Goal: Task Accomplishment & Management: Manage account settings

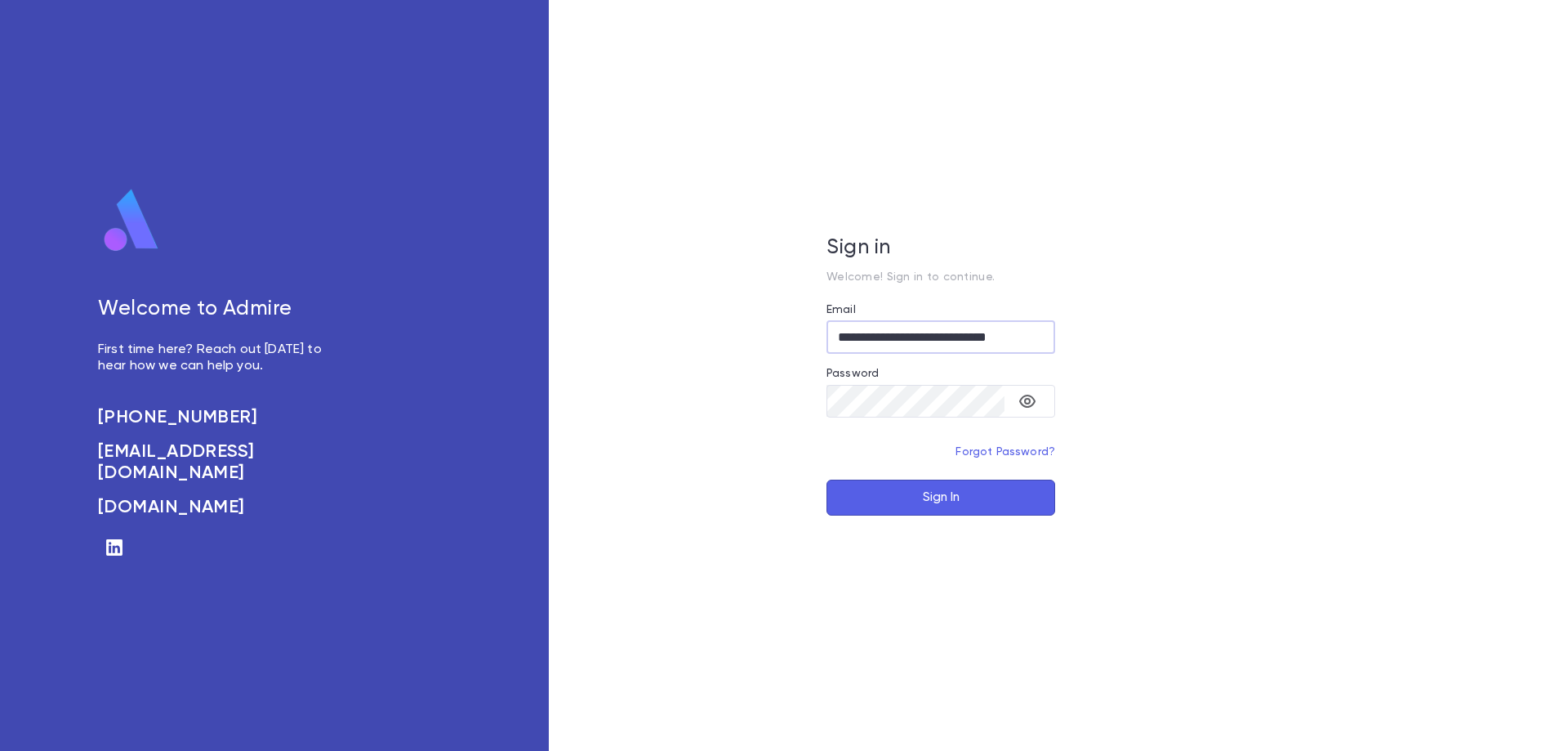
type input "**********"
click at [969, 500] on button "Sign In" at bounding box center [940, 497] width 229 height 36
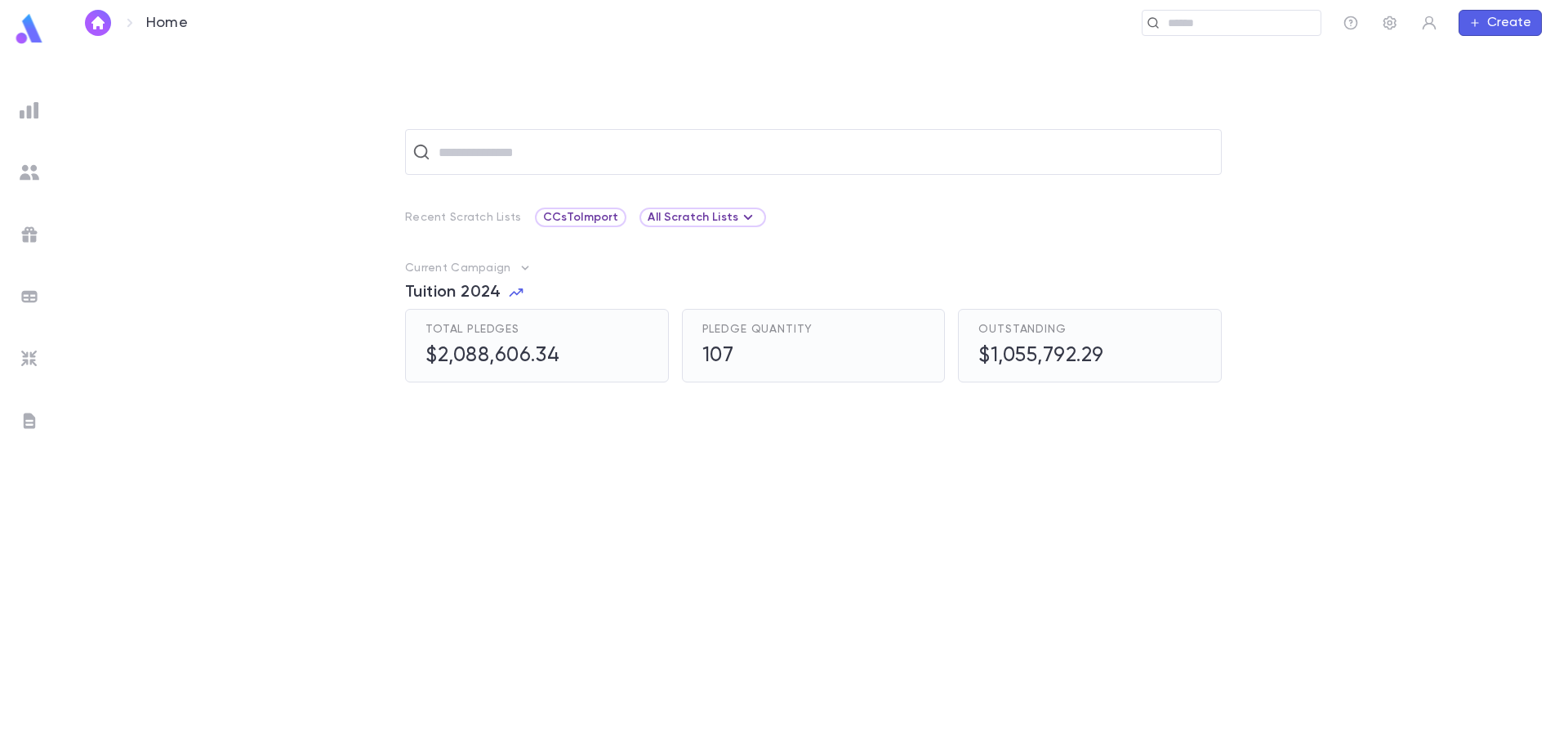
click at [519, 361] on h5 "$2,088,606.34" at bounding box center [492, 357] width 135 height 25
click at [1216, 29] on input "text" at bounding box center [920, 24] width 788 height 16
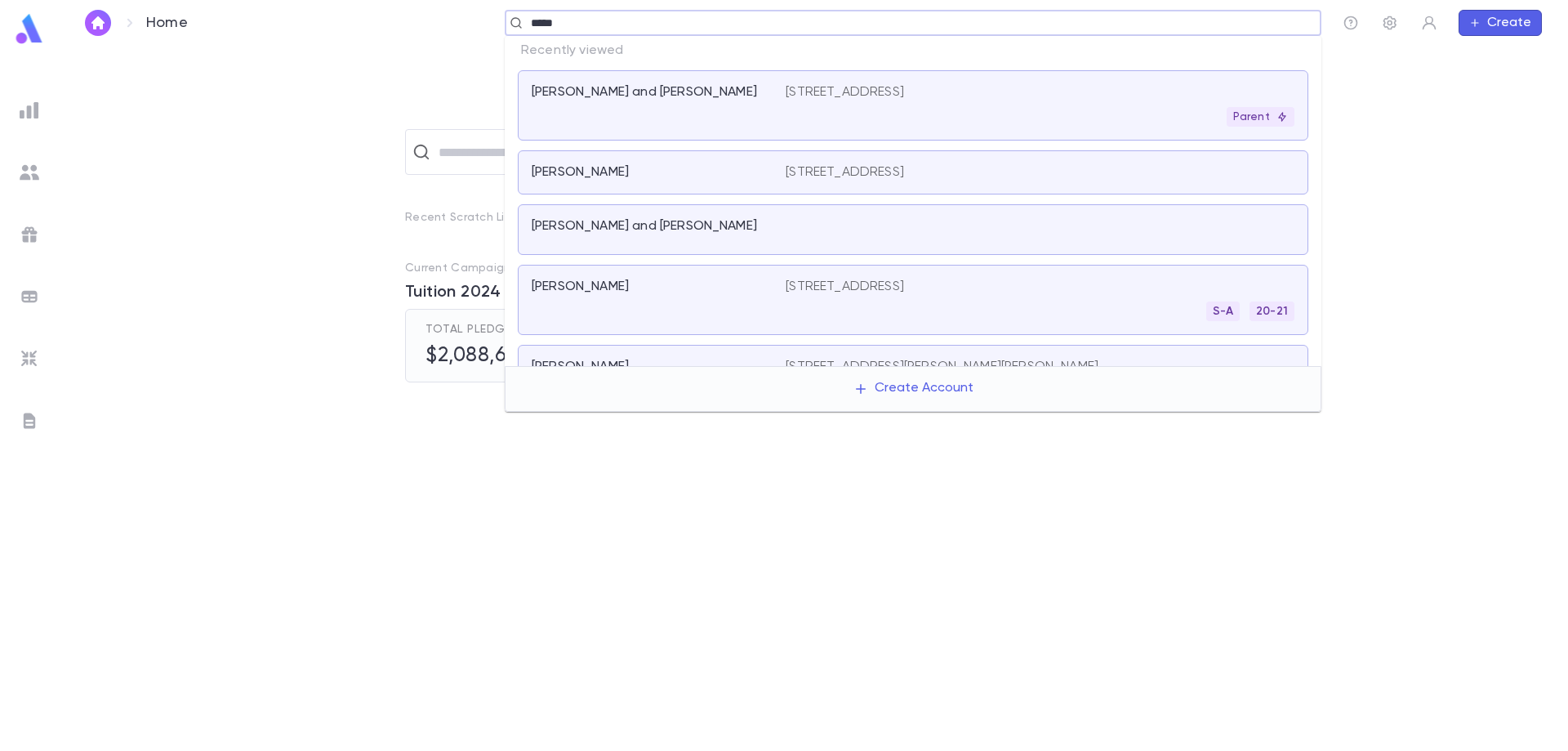
type input "******"
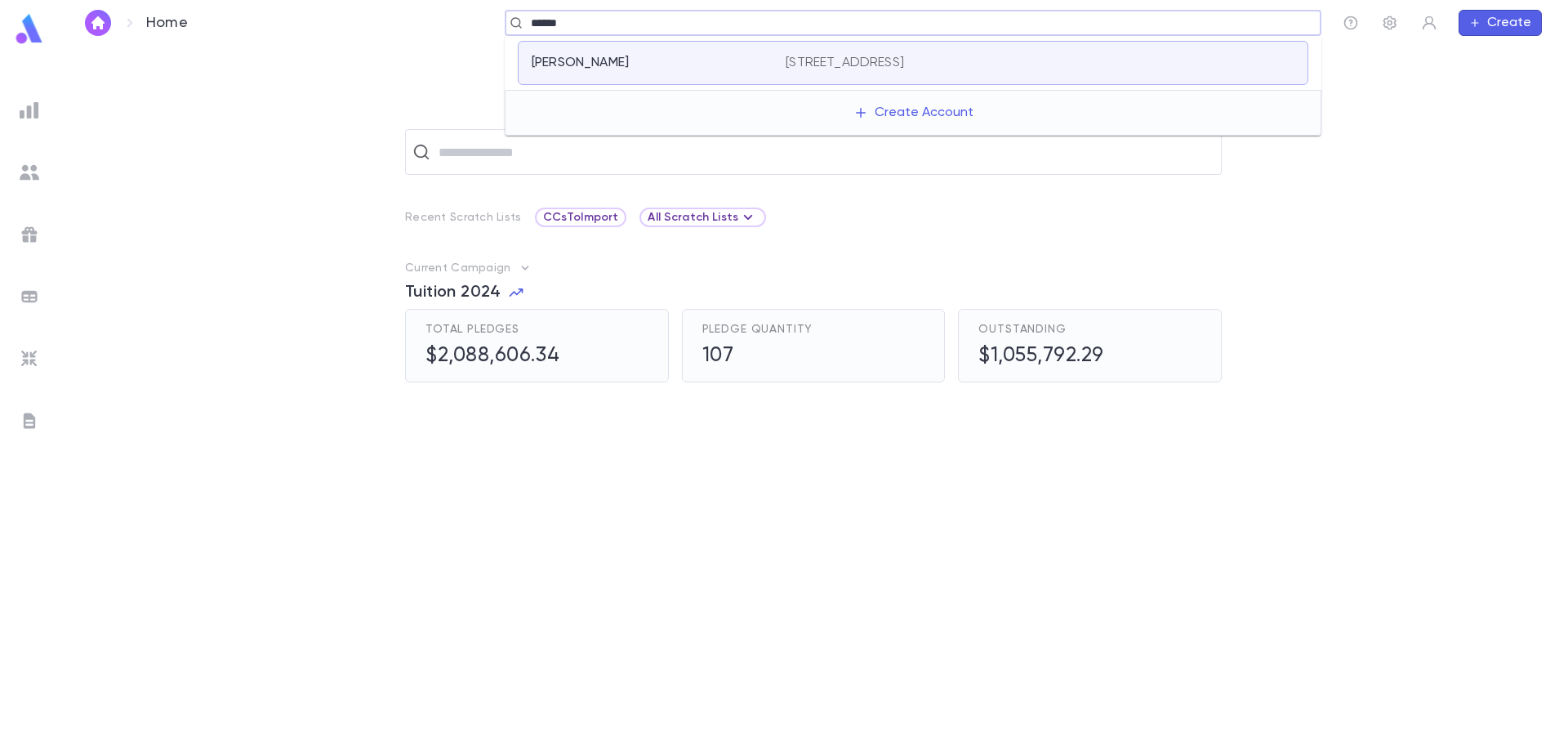
click at [631, 74] on div "[PERSON_NAME] [STREET_ADDRESS]" at bounding box center [913, 63] width 790 height 44
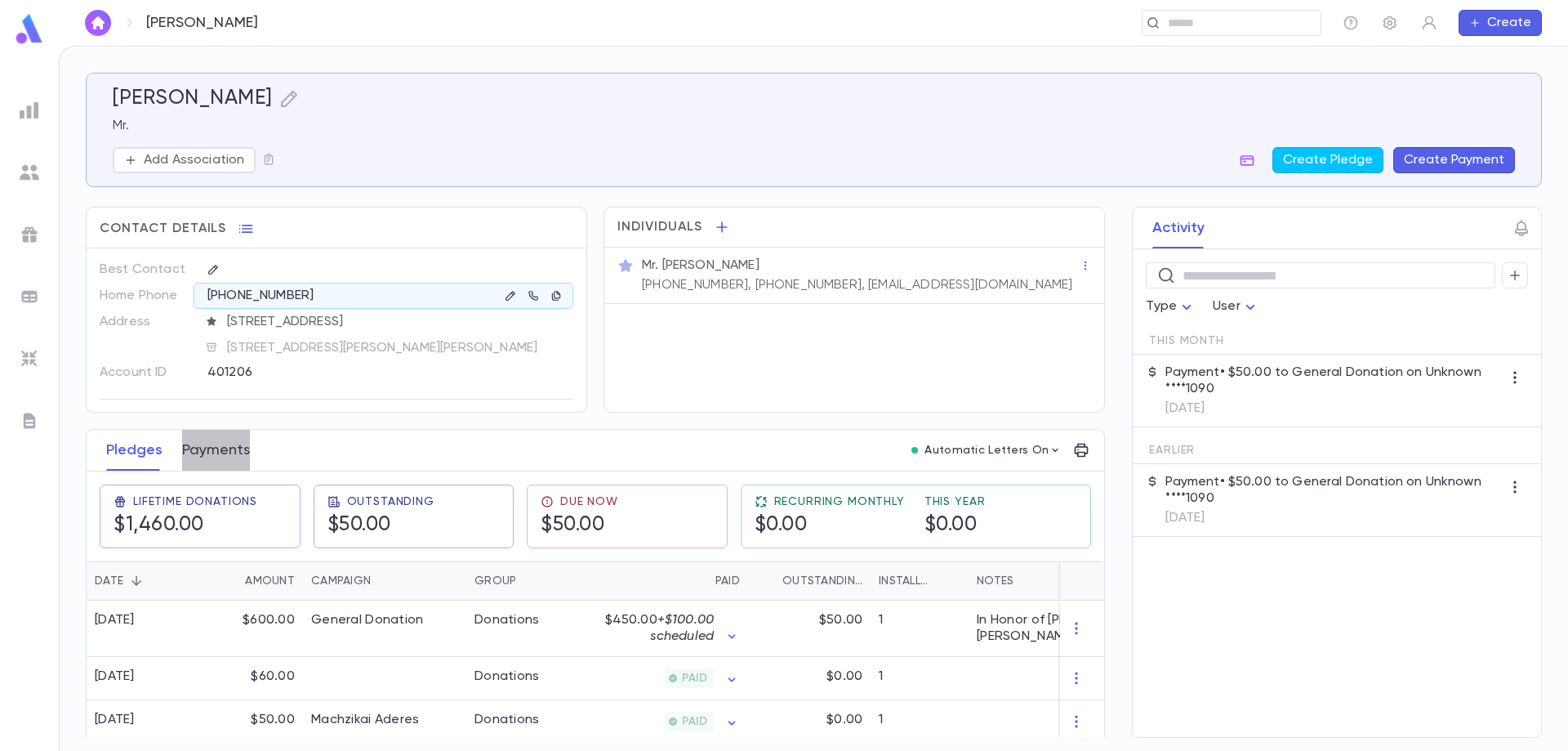
click at [206, 452] on button "Payments" at bounding box center [217, 449] width 68 height 41
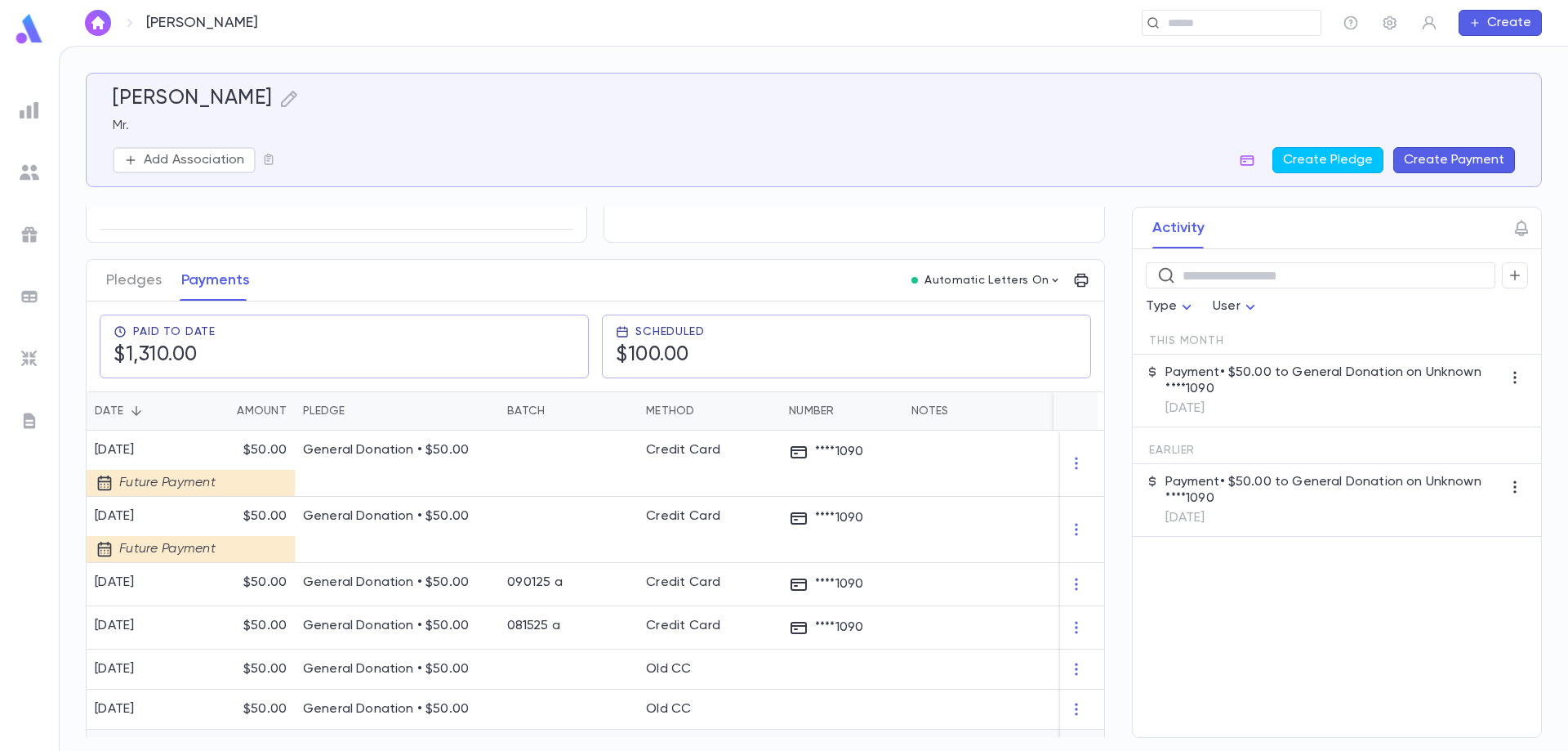
scroll to position [164, 0]
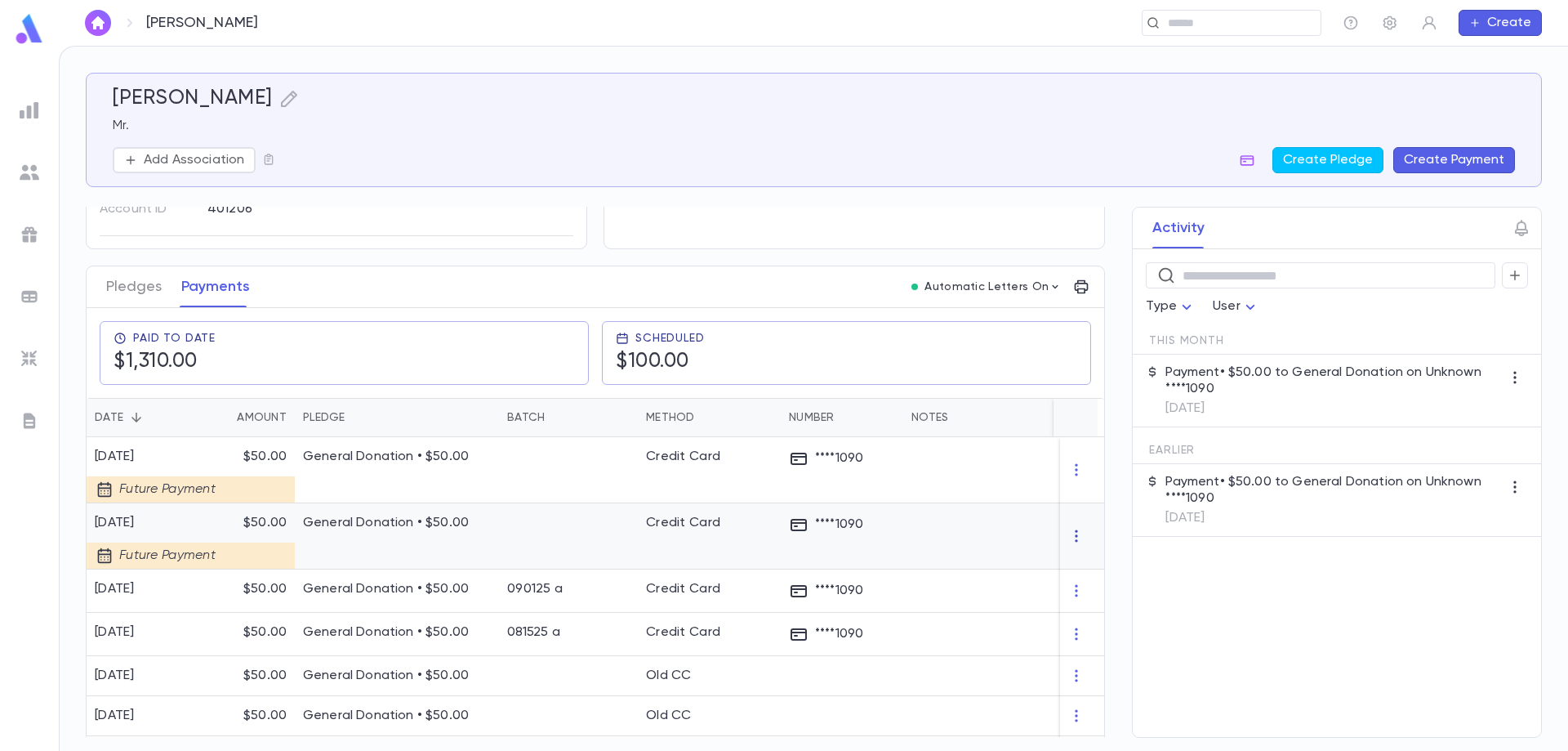
click at [1070, 538] on icon "button" at bounding box center [1076, 536] width 16 height 16
click at [1088, 563] on li "Delete" at bounding box center [1100, 563] width 69 height 26
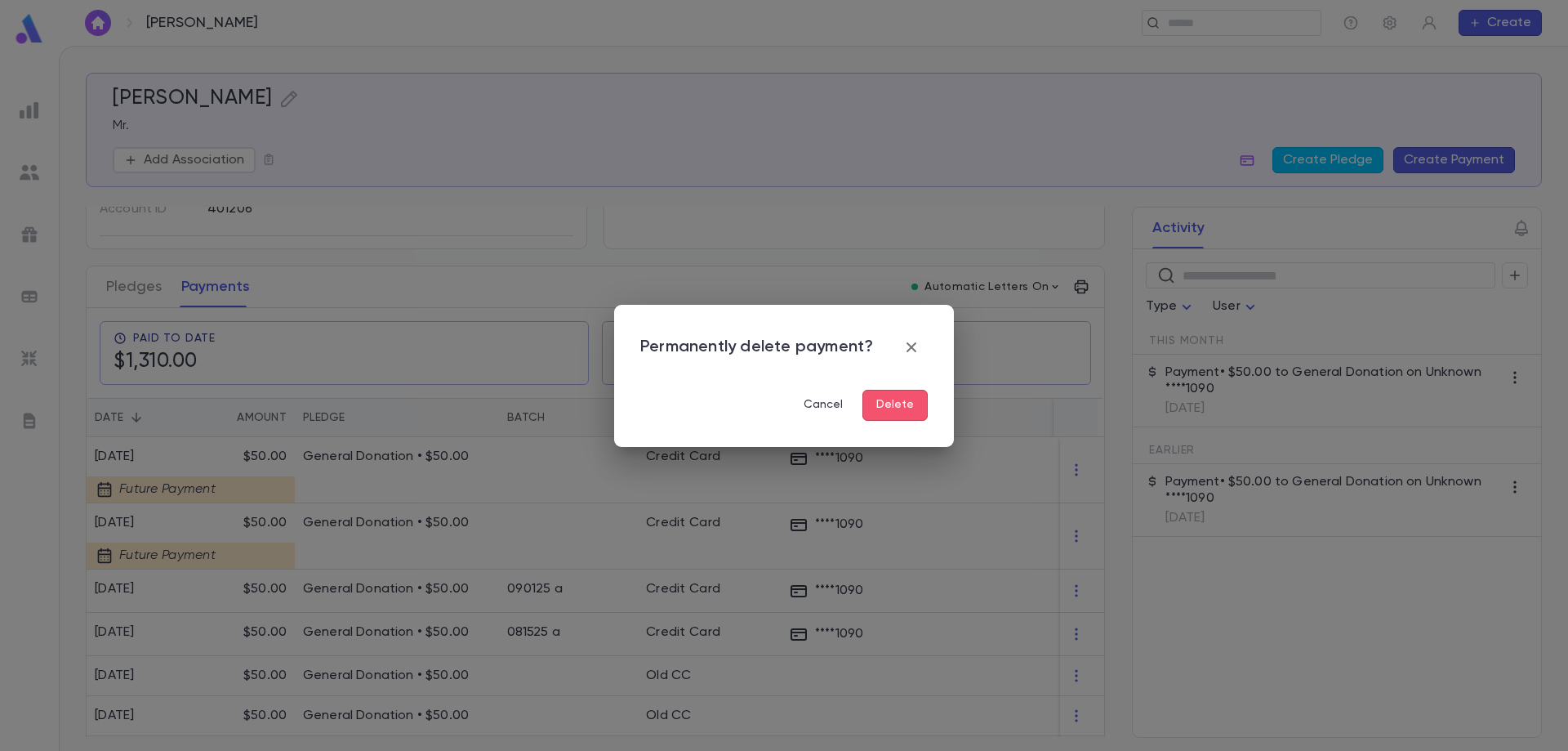
click at [905, 407] on button "Delete" at bounding box center [894, 404] width 65 height 31
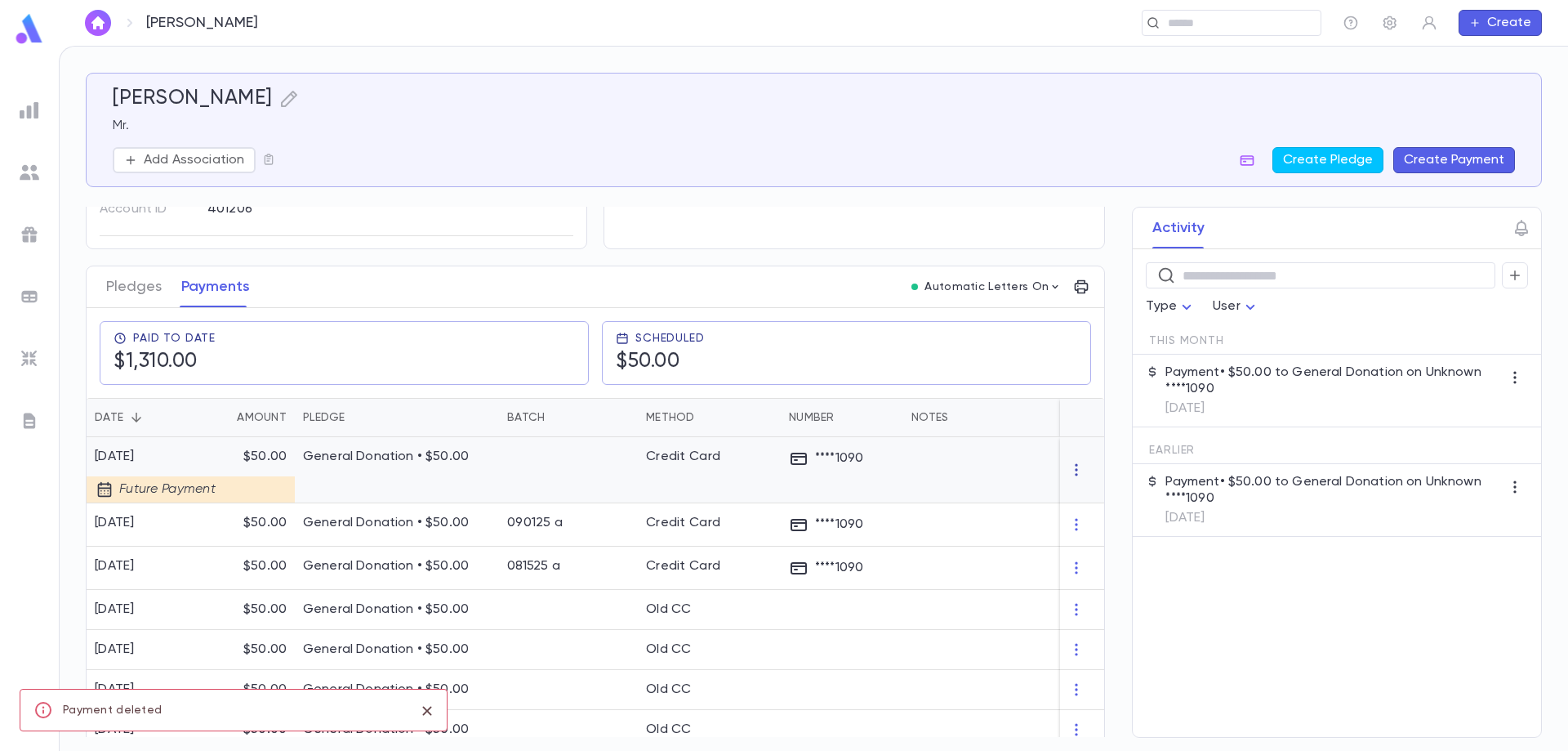
click at [1075, 475] on icon "button" at bounding box center [1076, 470] width 2 height 12
click at [1092, 497] on li "Delete" at bounding box center [1100, 497] width 69 height 26
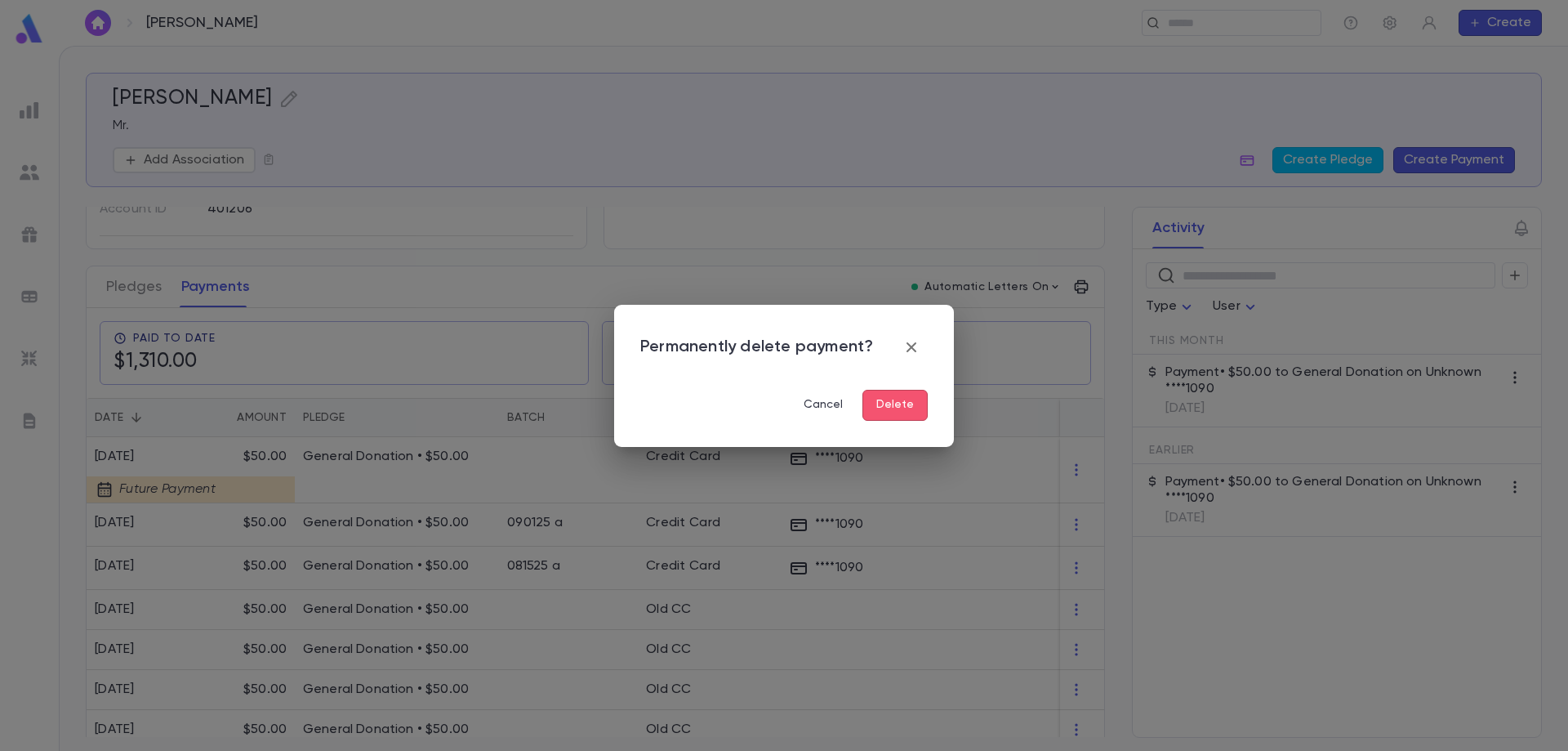
click at [888, 415] on button "Delete" at bounding box center [894, 404] width 65 height 31
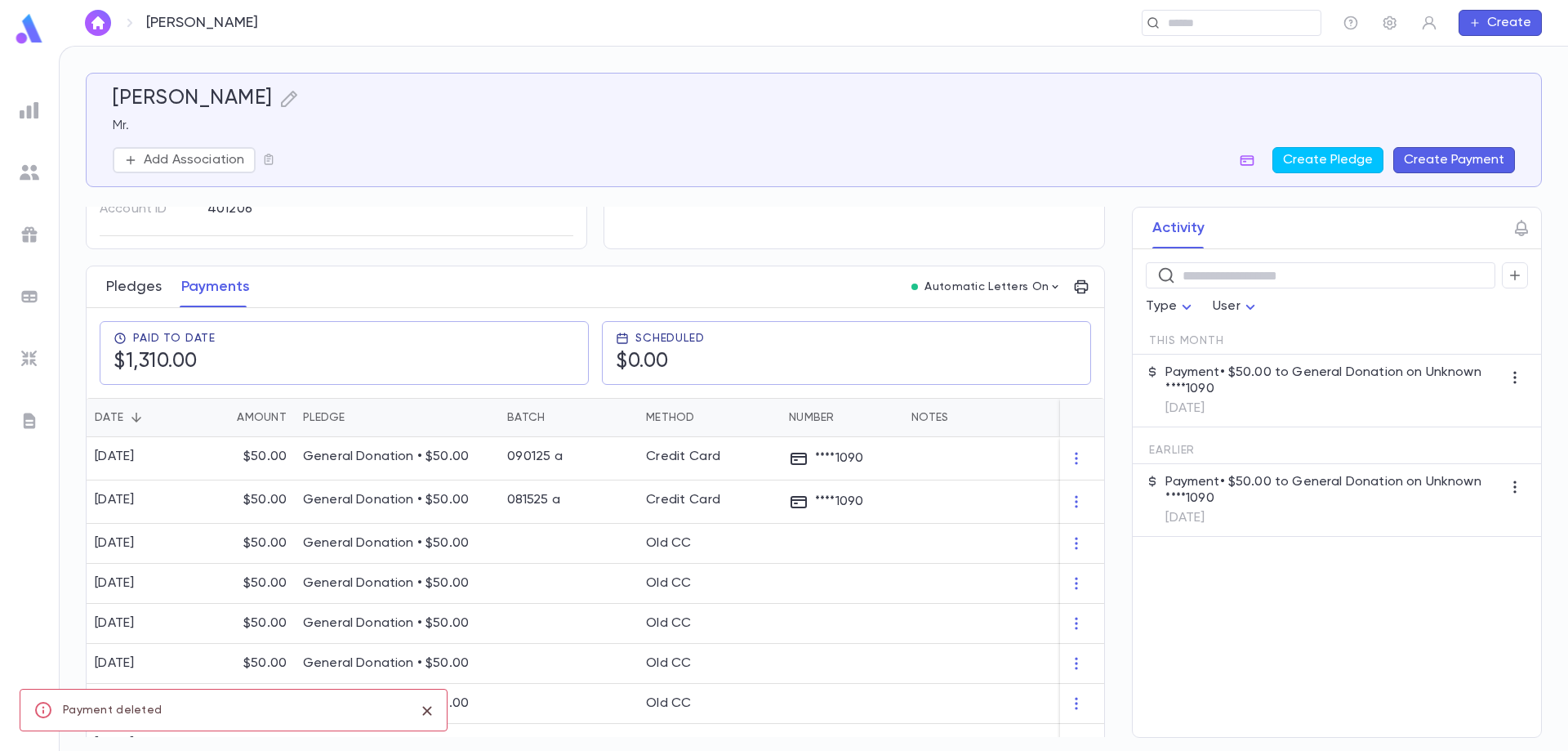
click at [120, 291] on button "Pledges" at bounding box center [134, 287] width 56 height 41
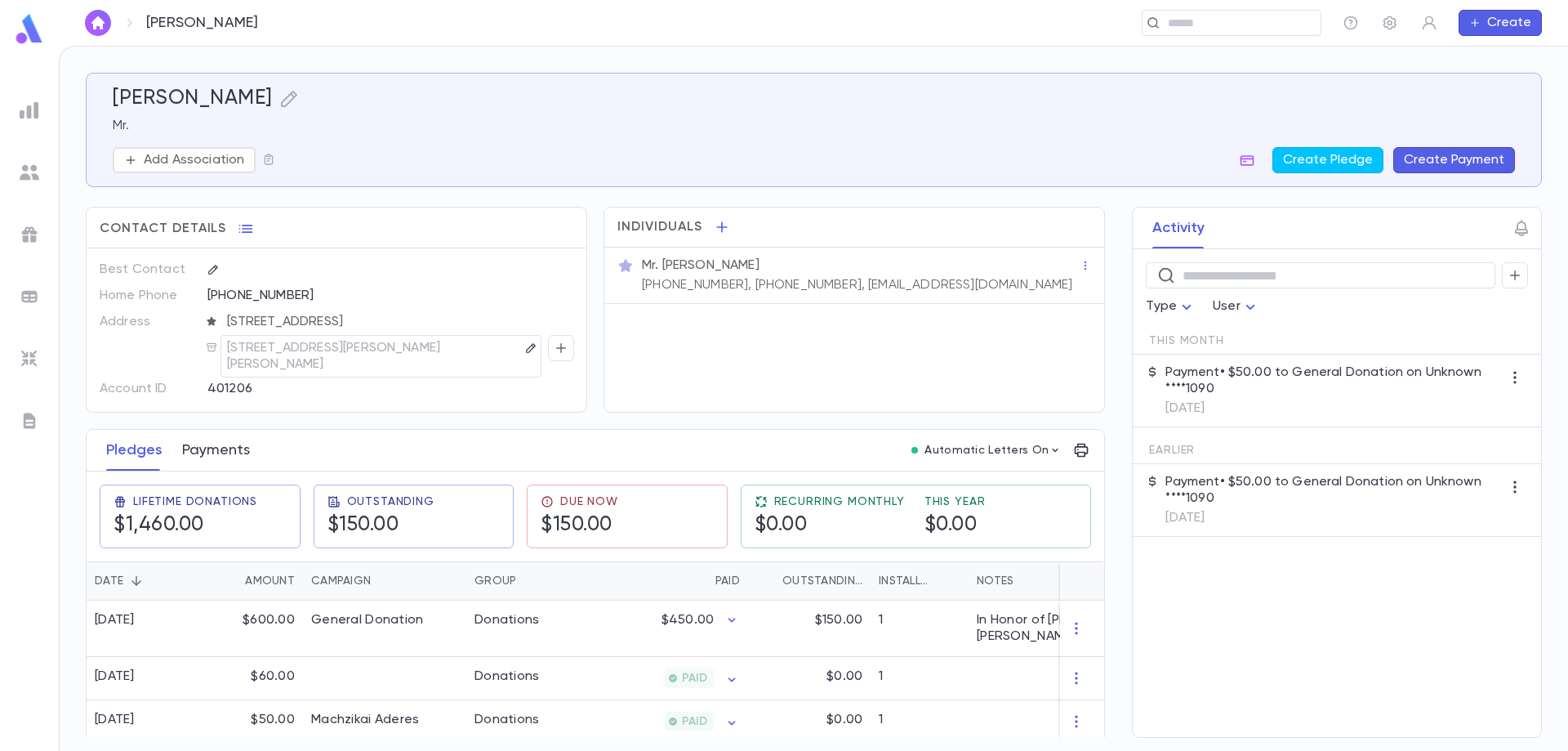
click at [236, 453] on button "Payments" at bounding box center [217, 449] width 68 height 41
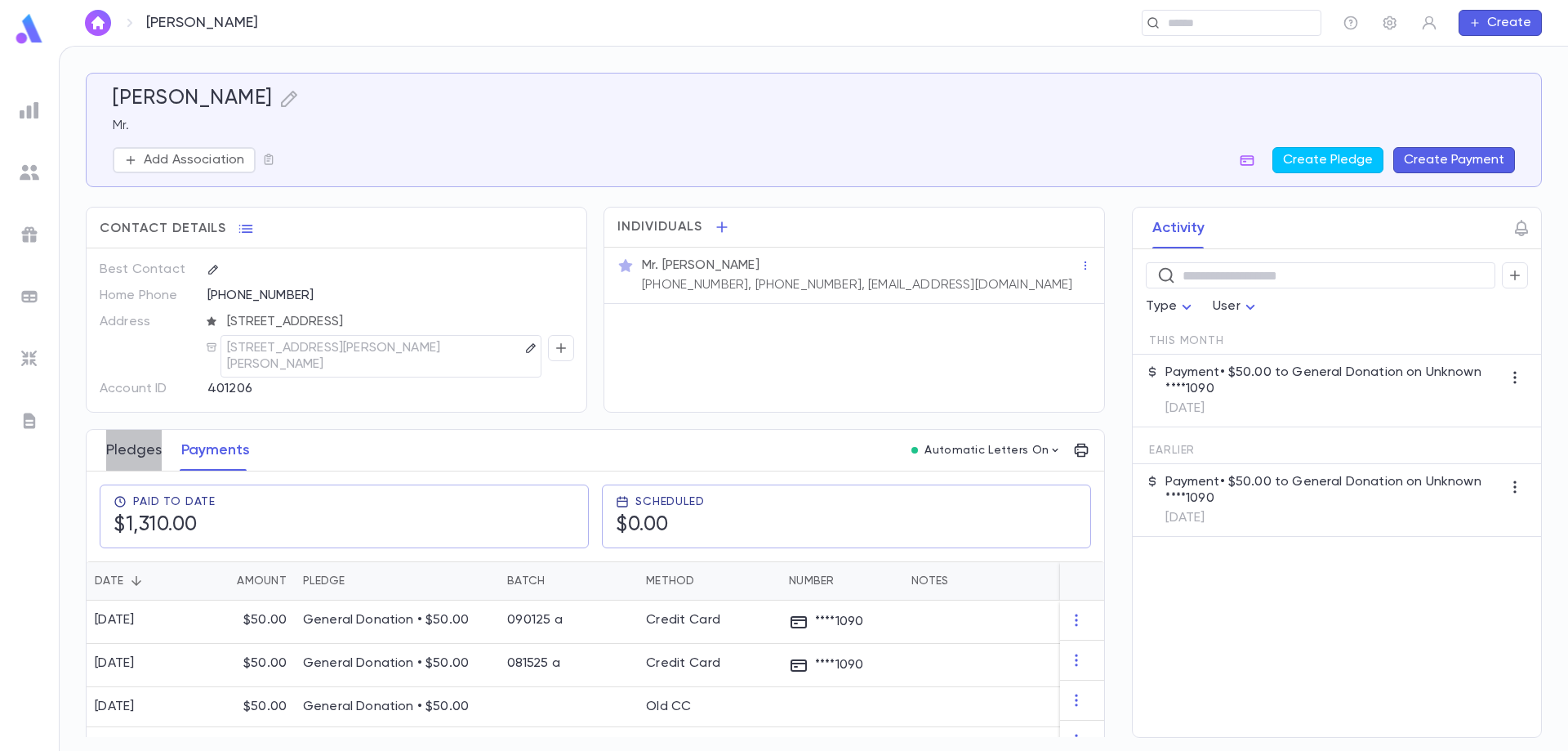
click at [148, 453] on button "Pledges" at bounding box center [134, 449] width 56 height 41
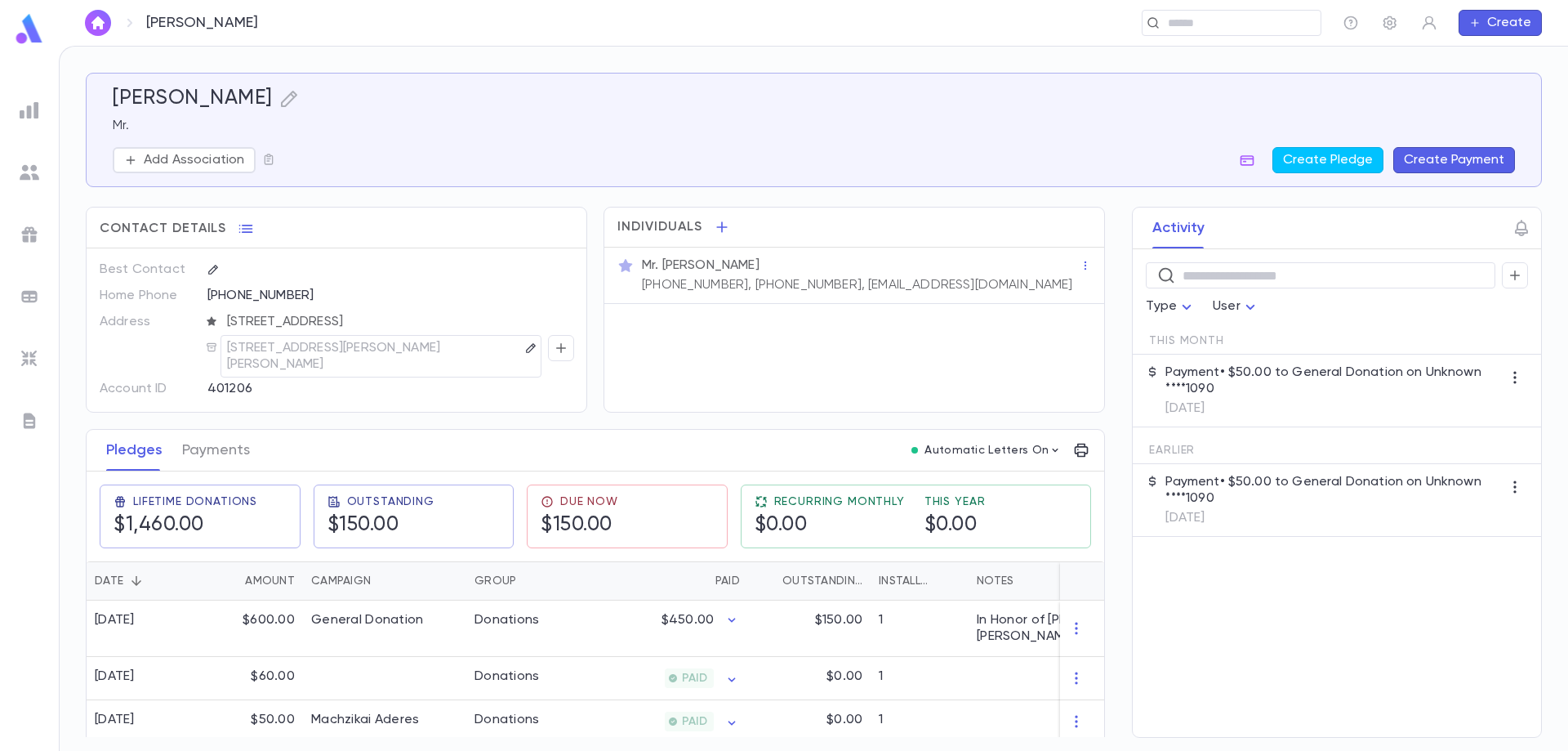
scroll to position [82, 0]
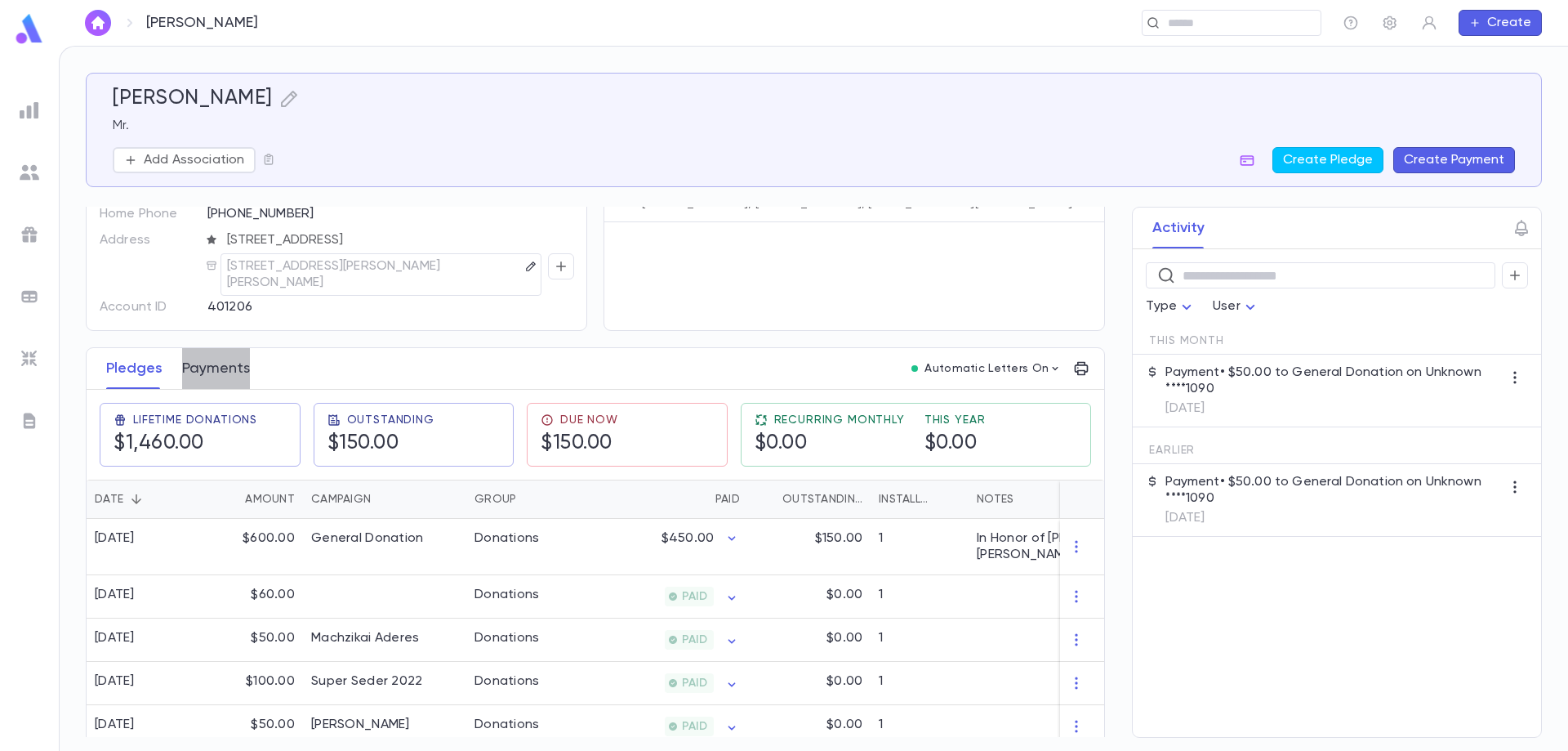
click at [225, 367] on button "Payments" at bounding box center [217, 369] width 68 height 41
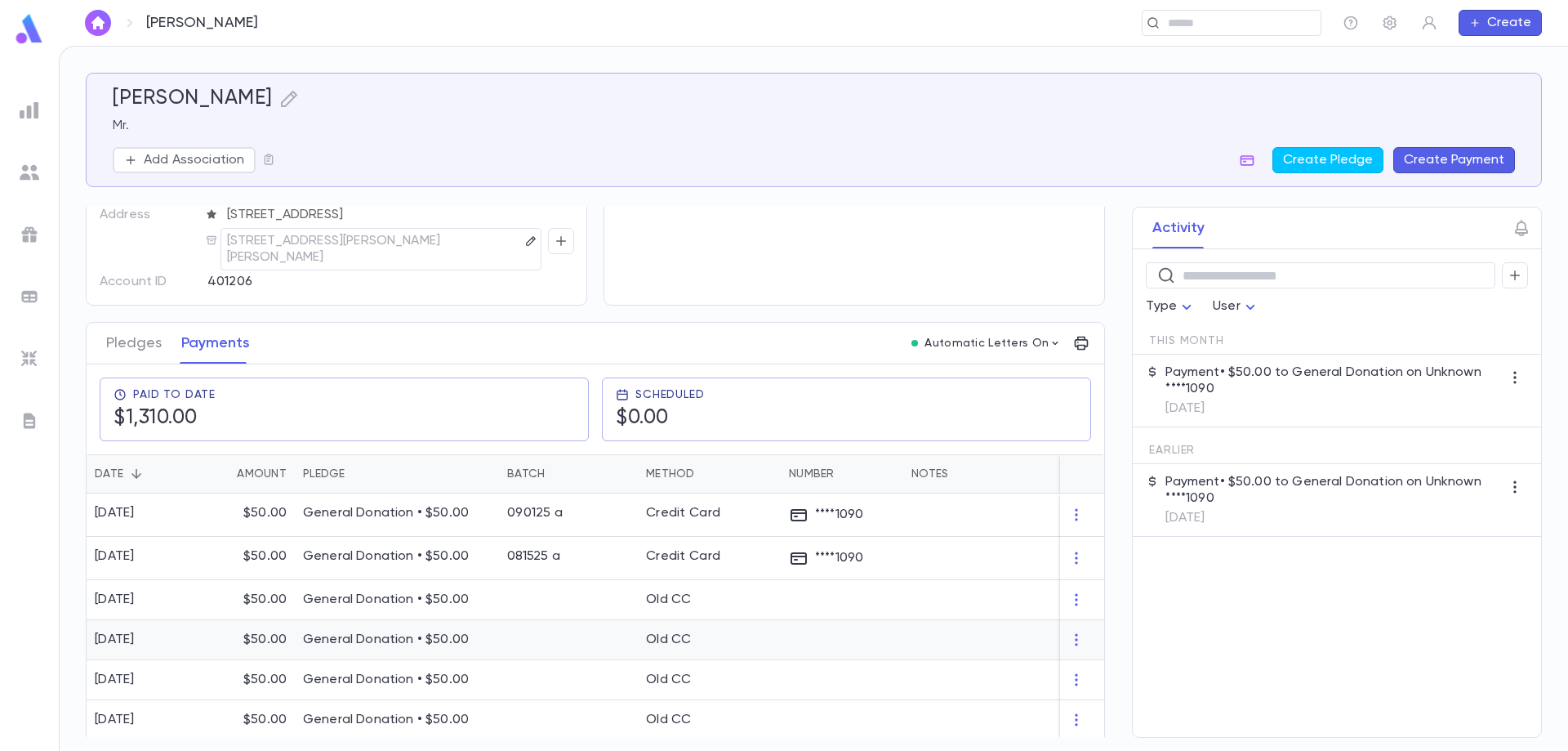
scroll to position [82, 0]
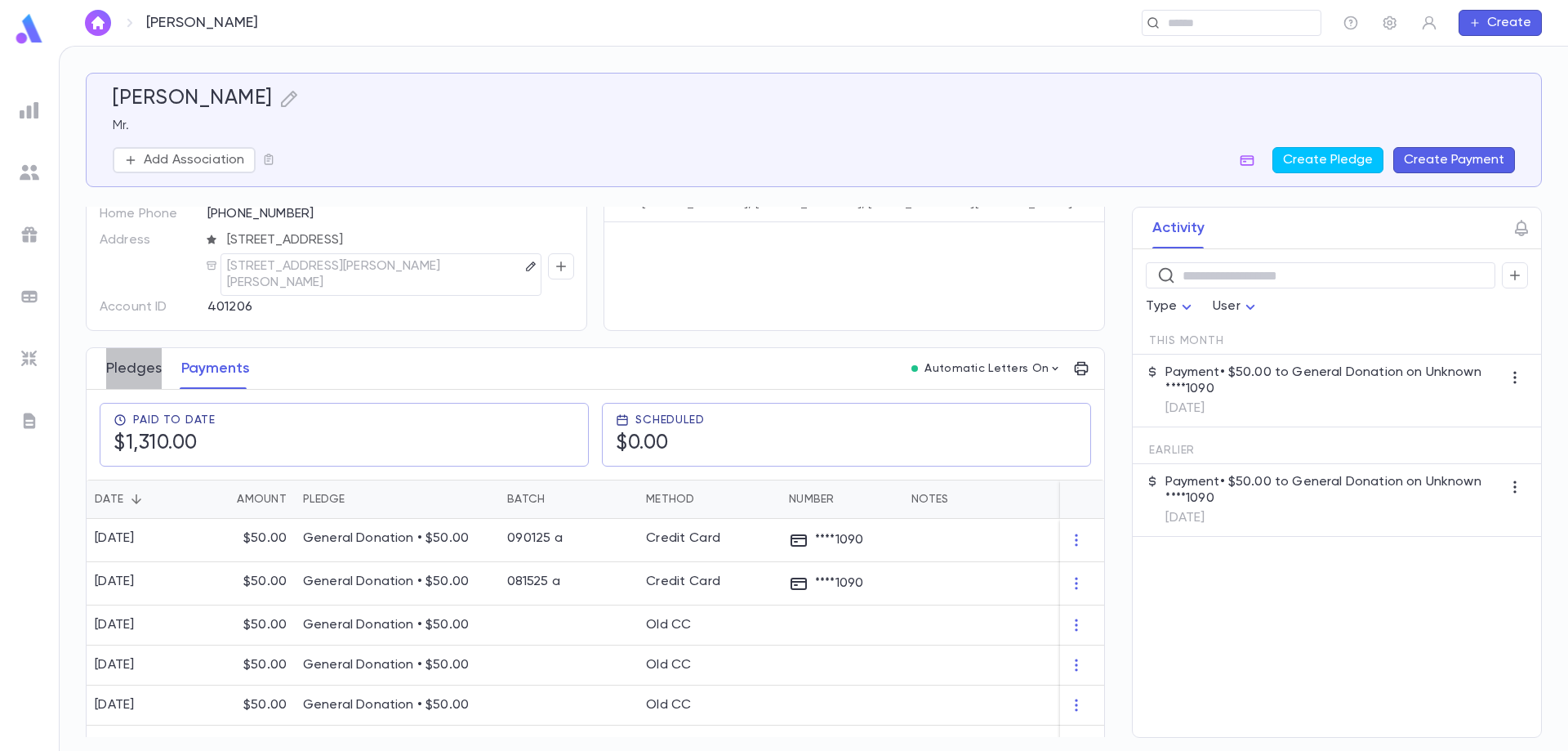
click at [137, 372] on button "Pledges" at bounding box center [134, 369] width 56 height 41
